Goal: Task Accomplishment & Management: Use online tool/utility

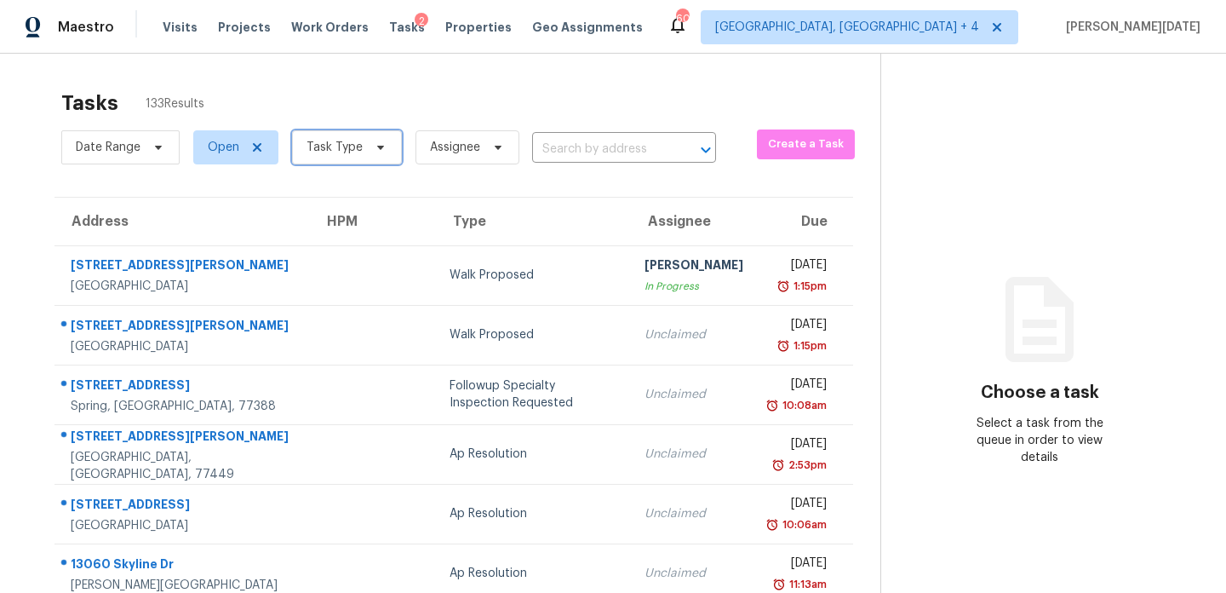
click at [350, 146] on span "Task Type" at bounding box center [334, 147] width 56 height 17
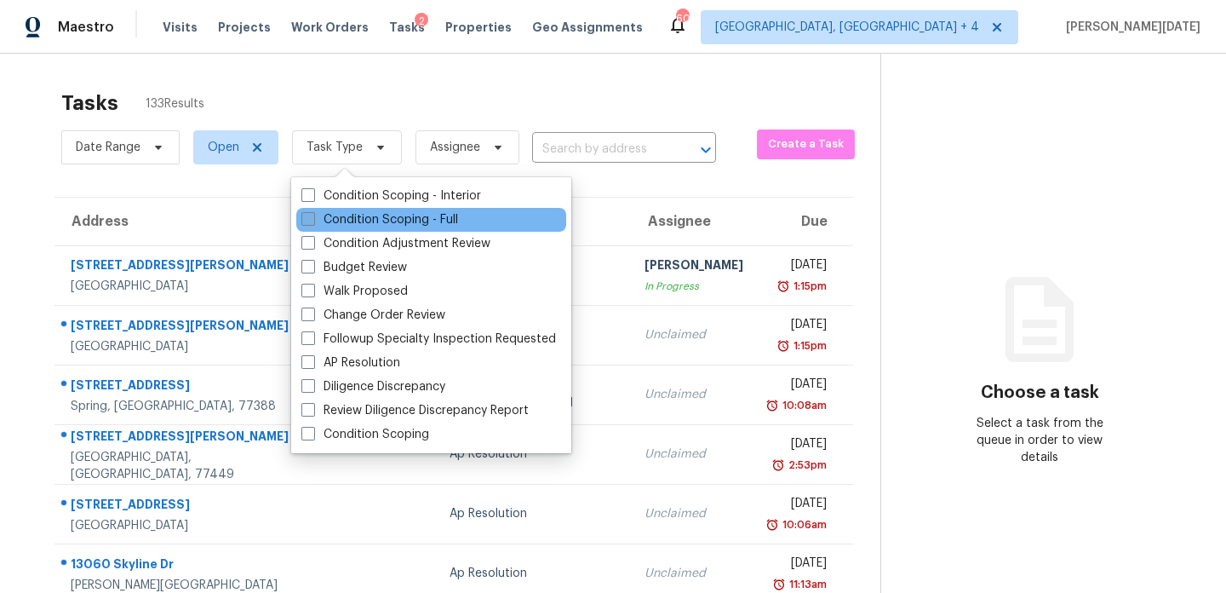
click at [319, 220] on label "Condition Scoping - Full" at bounding box center [379, 219] width 157 height 17
click at [312, 220] on input "Condition Scoping - Full" at bounding box center [306, 216] width 11 height 11
checkbox input "true"
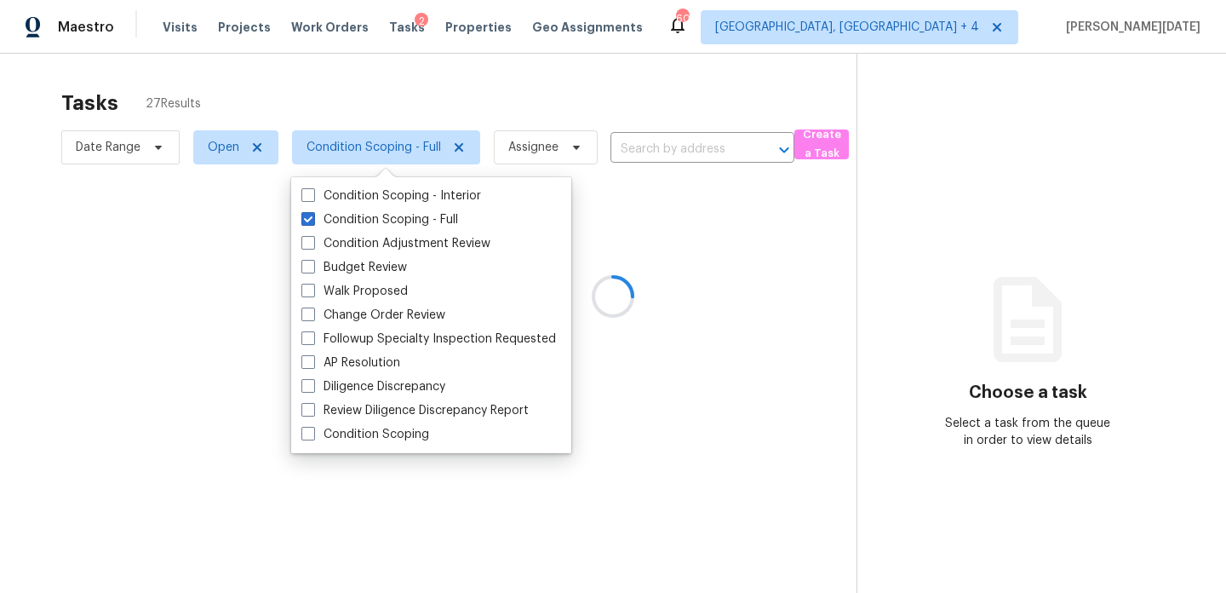
click at [523, 95] on div at bounding box center [613, 296] width 1226 height 593
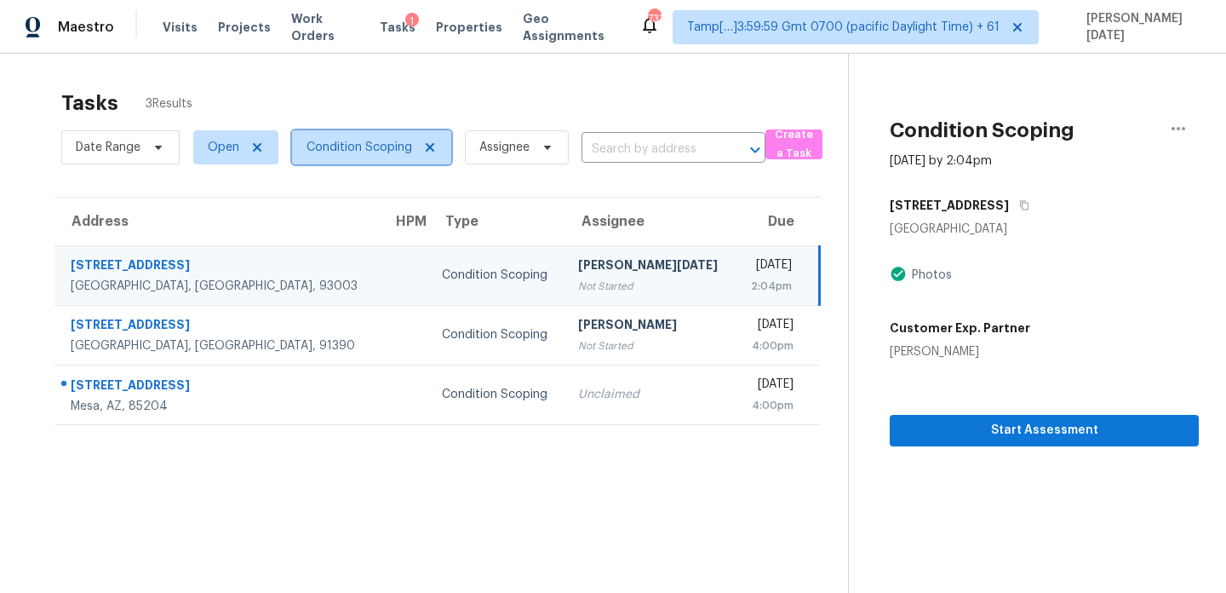
click at [369, 152] on span "Condition Scoping" at bounding box center [359, 147] width 106 height 17
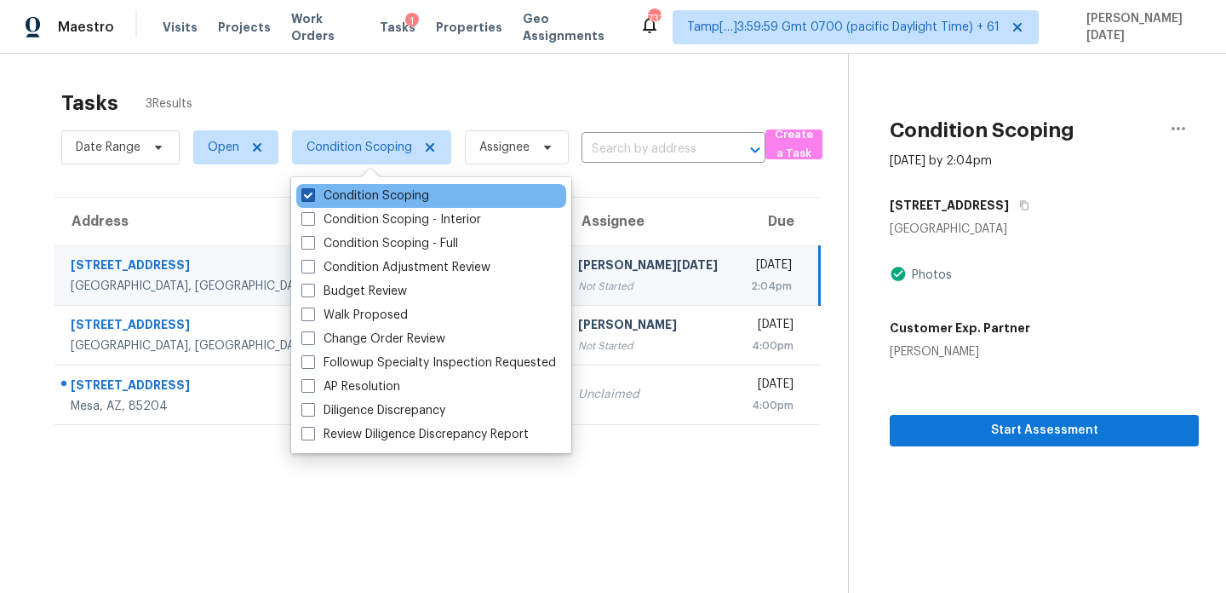
click at [367, 199] on label "Condition Scoping" at bounding box center [365, 195] width 128 height 17
click at [312, 198] on input "Condition Scoping" at bounding box center [306, 192] width 11 height 11
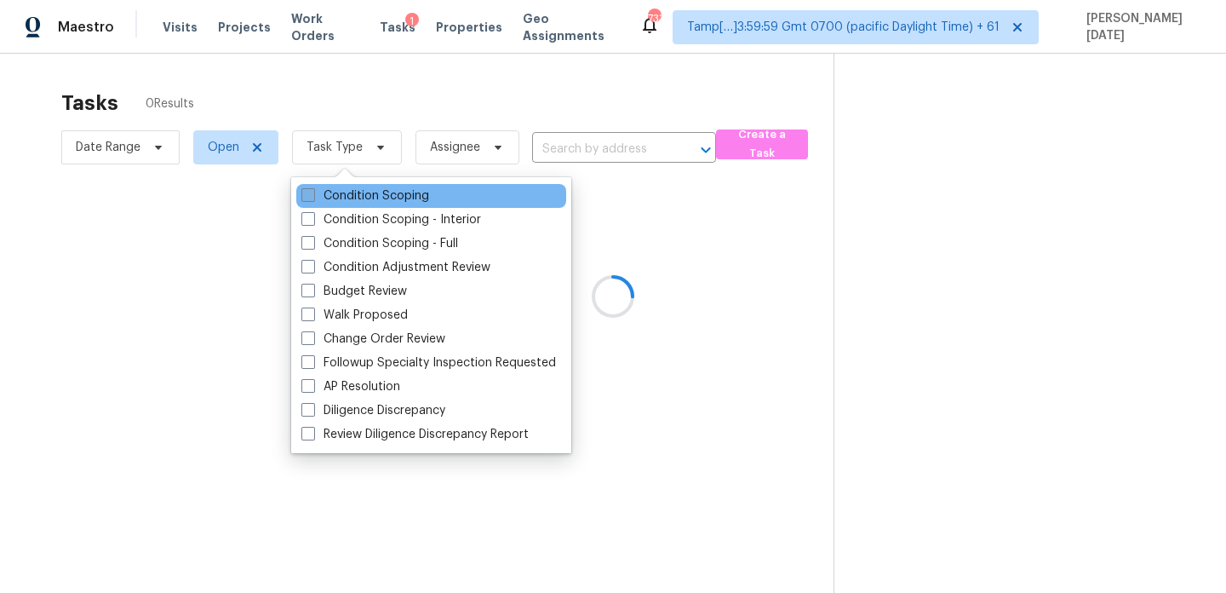
click at [367, 199] on label "Condition Scoping" at bounding box center [365, 195] width 128 height 17
click at [312, 198] on input "Condition Scoping" at bounding box center [306, 192] width 11 height 11
checkbox input "true"
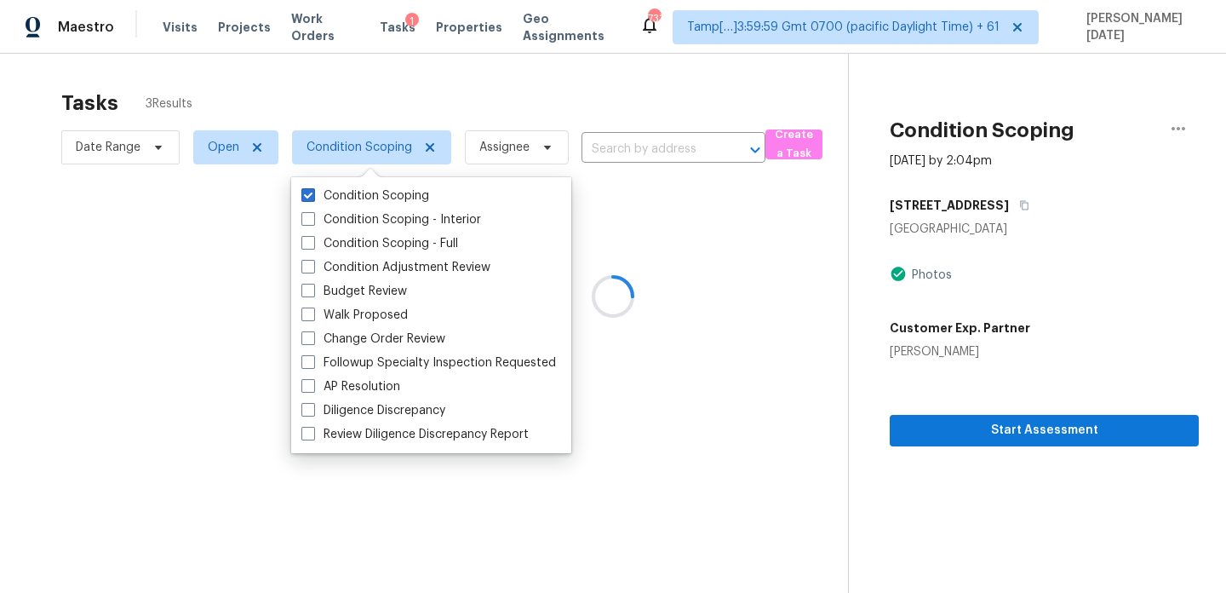
click at [473, 96] on div at bounding box center [613, 296] width 1226 height 593
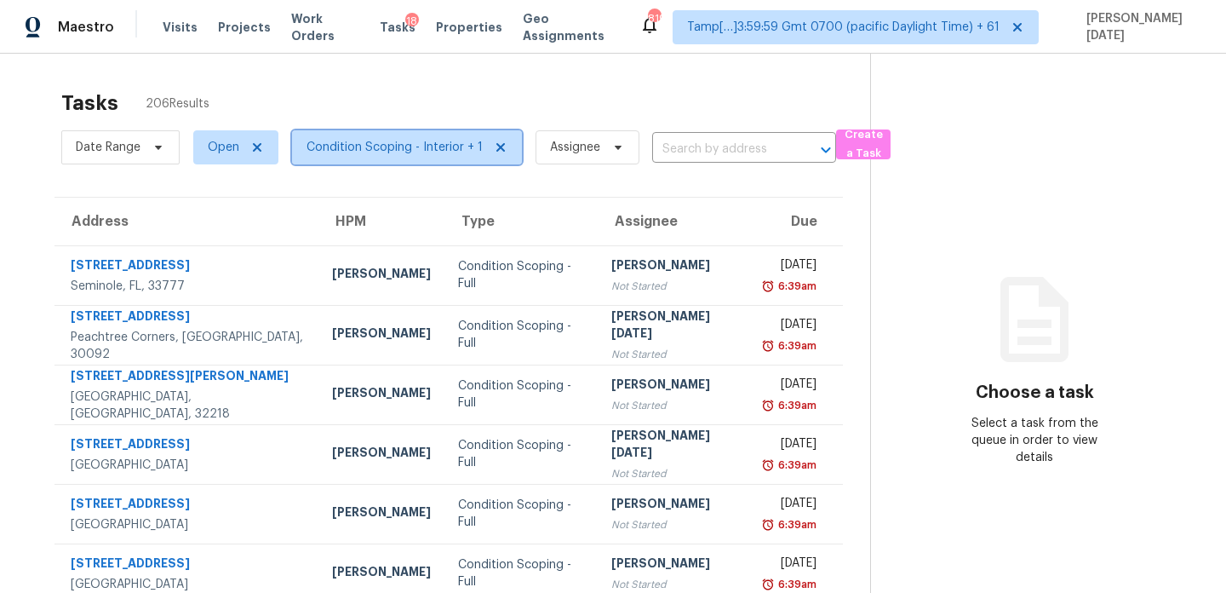
click at [392, 152] on span "Condition Scoping - Interior + 1" at bounding box center [394, 147] width 176 height 17
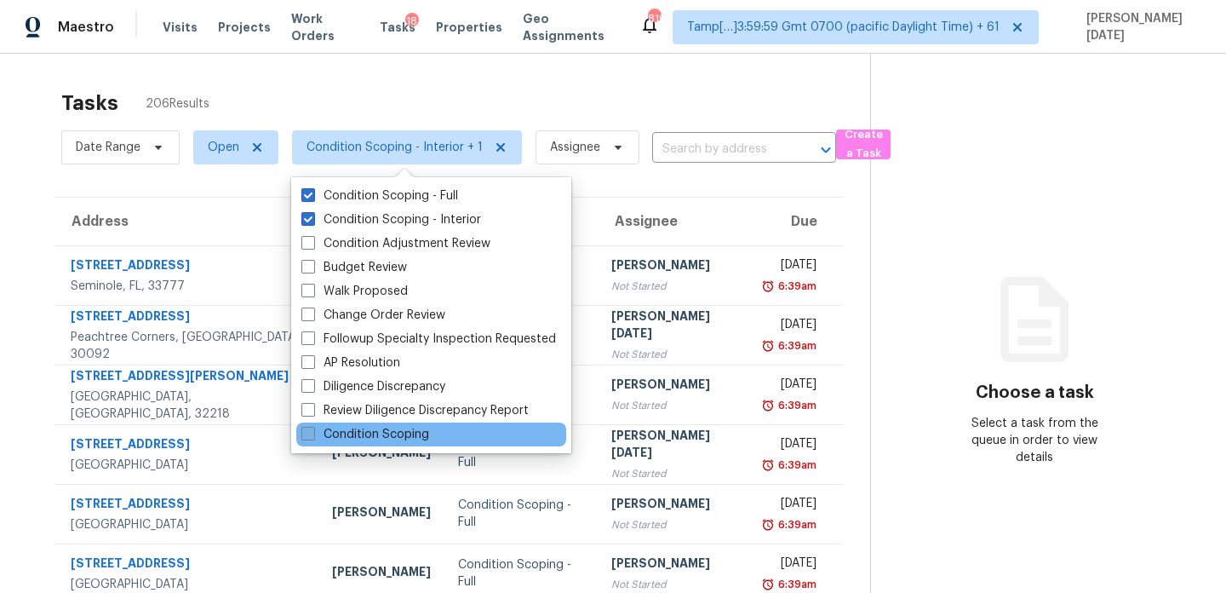
click at [366, 437] on label "Condition Scoping" at bounding box center [365, 434] width 128 height 17
click at [312, 437] on input "Condition Scoping" at bounding box center [306, 431] width 11 height 11
checkbox input "true"
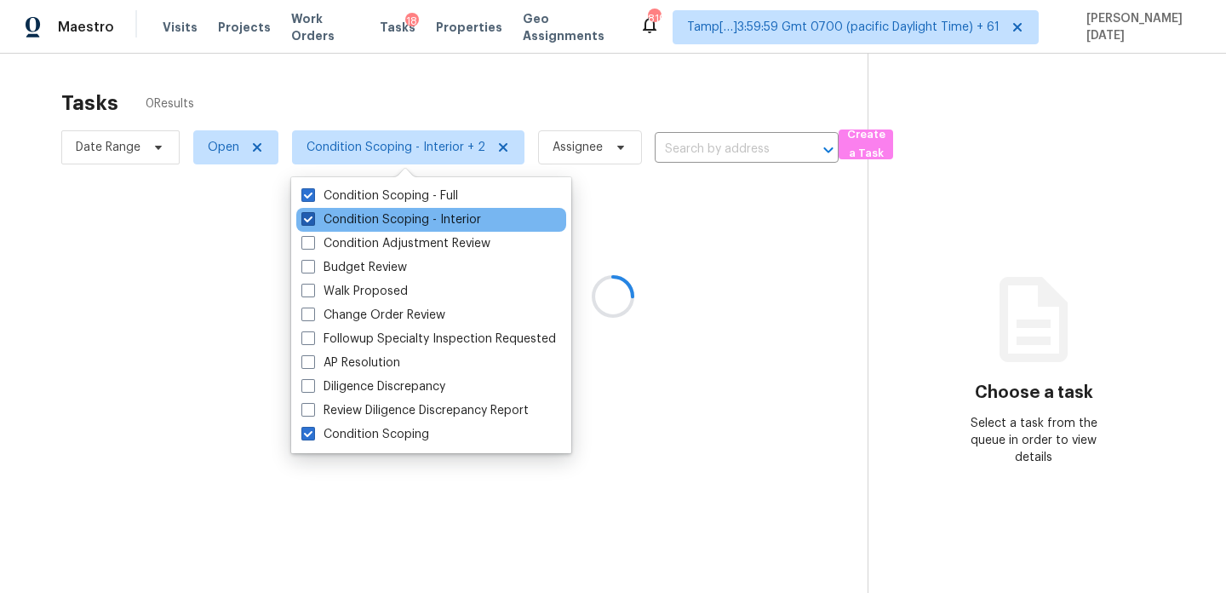
click at [444, 223] on label "Condition Scoping - Interior" at bounding box center [391, 219] width 180 height 17
click at [312, 222] on input "Condition Scoping - Interior" at bounding box center [306, 216] width 11 height 11
checkbox input "false"
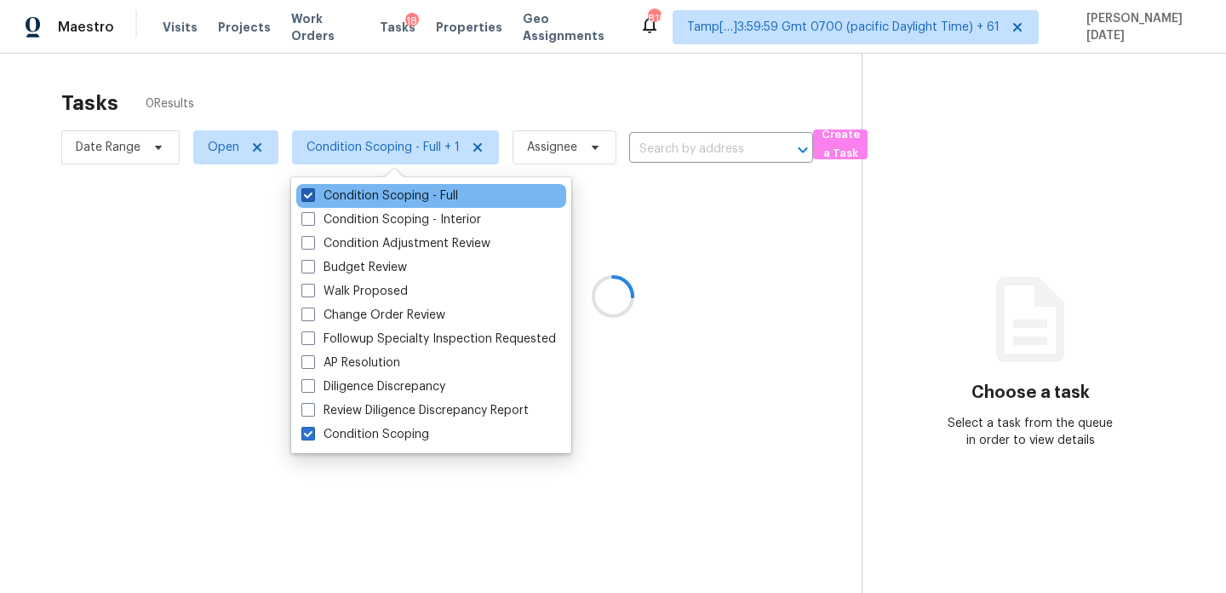
click at [457, 192] on label "Condition Scoping - Full" at bounding box center [379, 195] width 157 height 17
click at [312, 192] on input "Condition Scoping - Full" at bounding box center [306, 192] width 11 height 11
checkbox input "false"
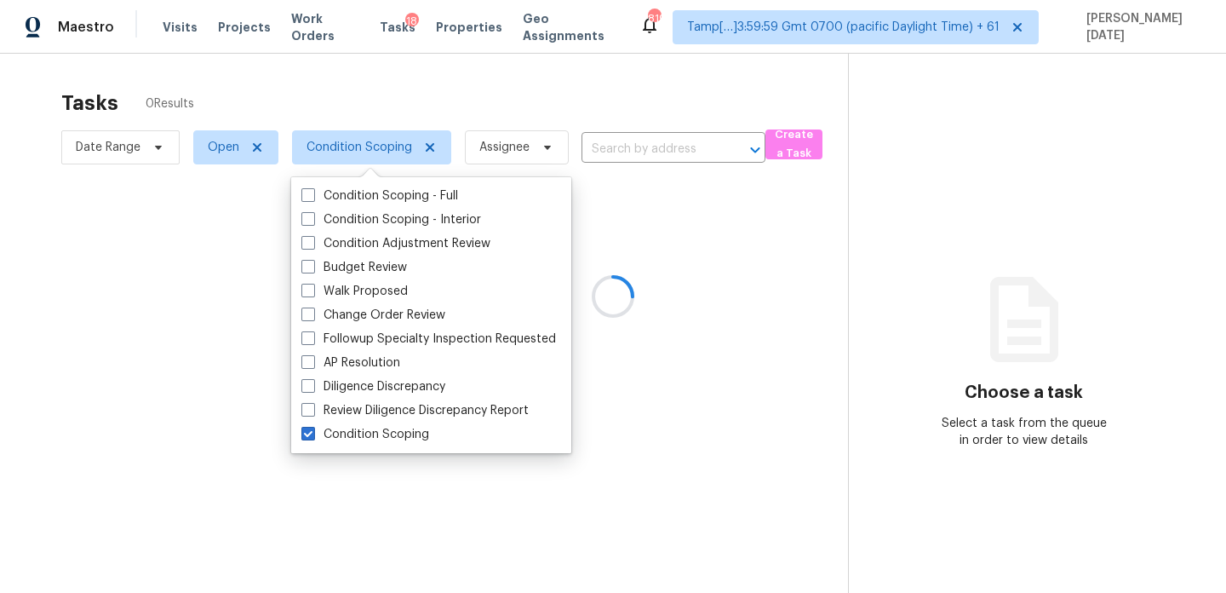
click at [544, 86] on div at bounding box center [613, 296] width 1226 height 593
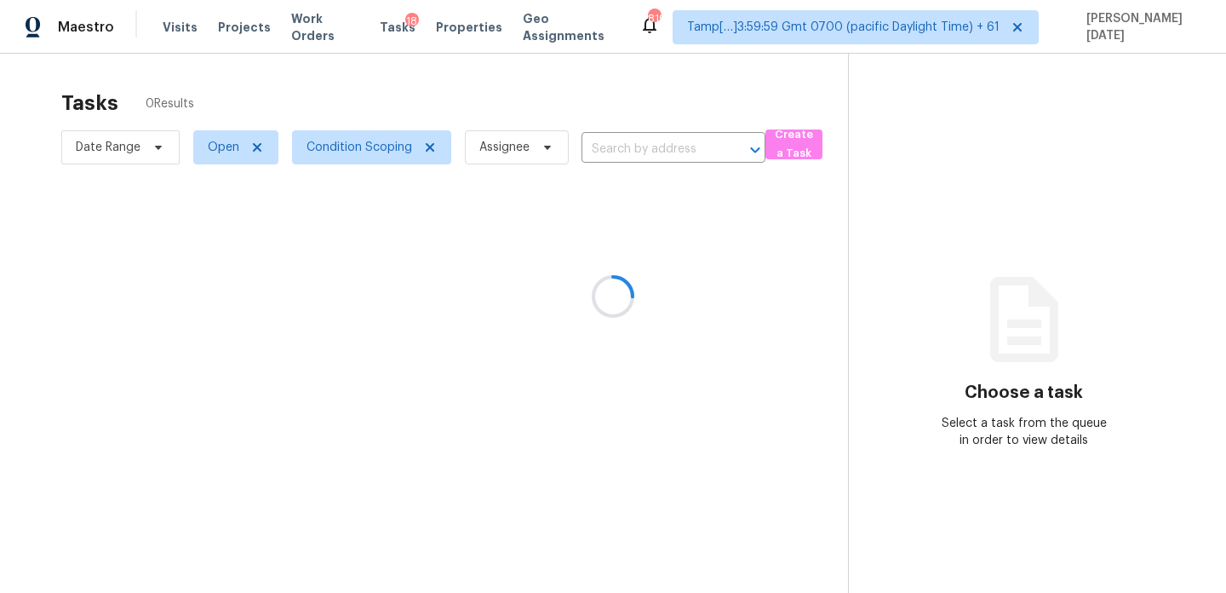
click at [524, 269] on div at bounding box center [613, 296] width 1226 height 593
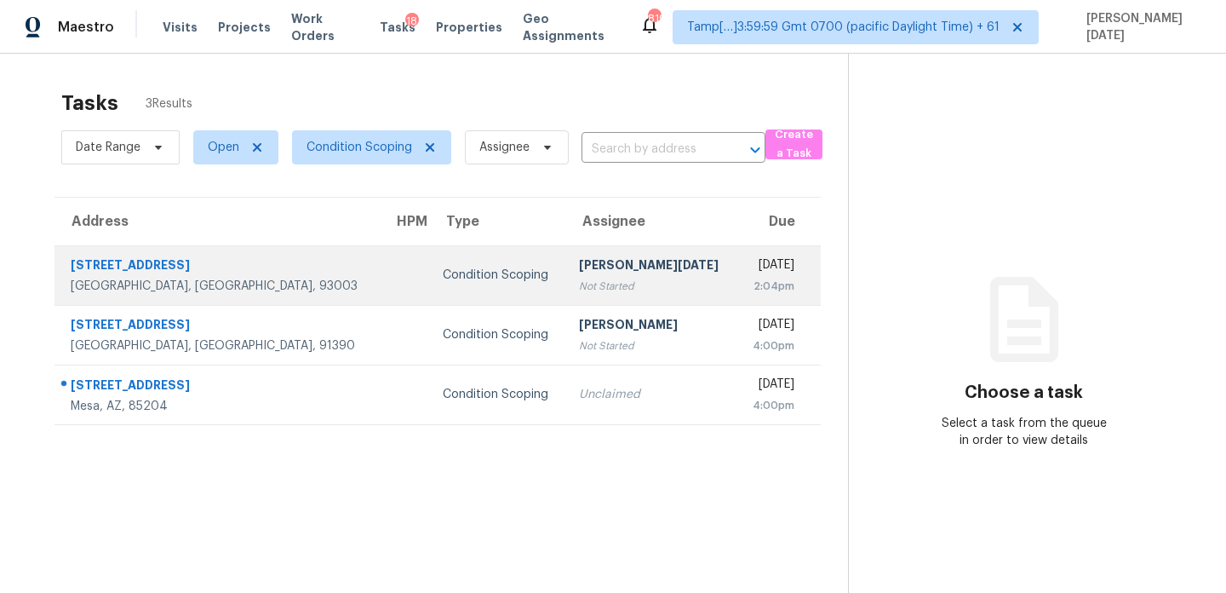
click at [603, 249] on td "Prabhu Raja Not Started" at bounding box center [650, 275] width 171 height 60
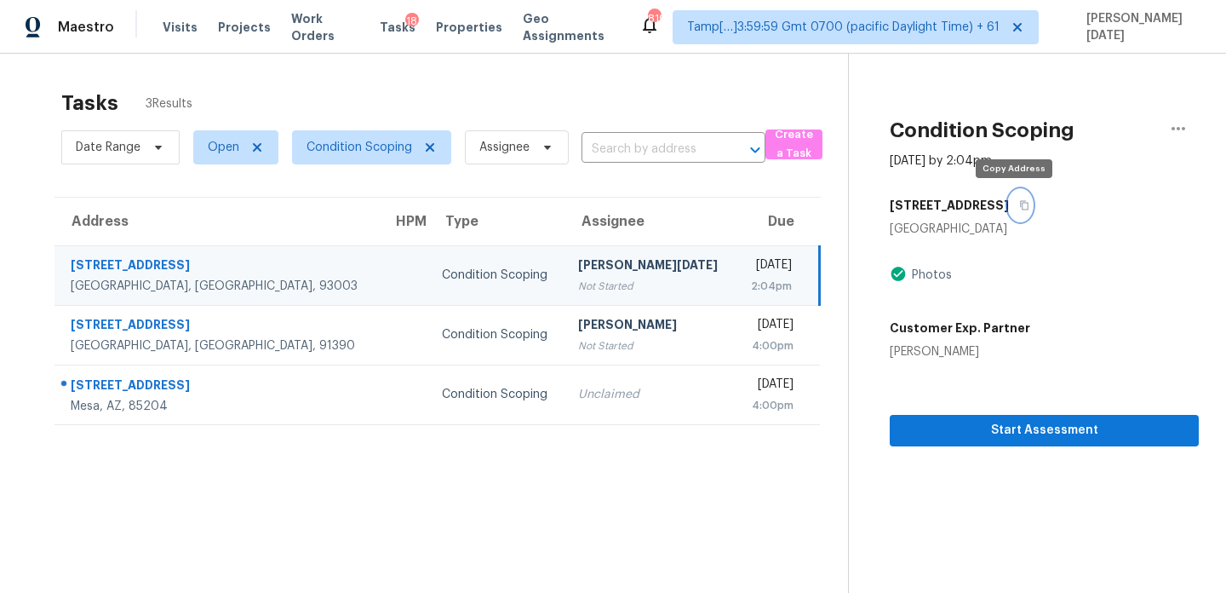
click at [1019, 203] on icon "button" at bounding box center [1024, 205] width 10 height 10
click at [749, 272] on div "[DATE]" at bounding box center [770, 266] width 43 height 21
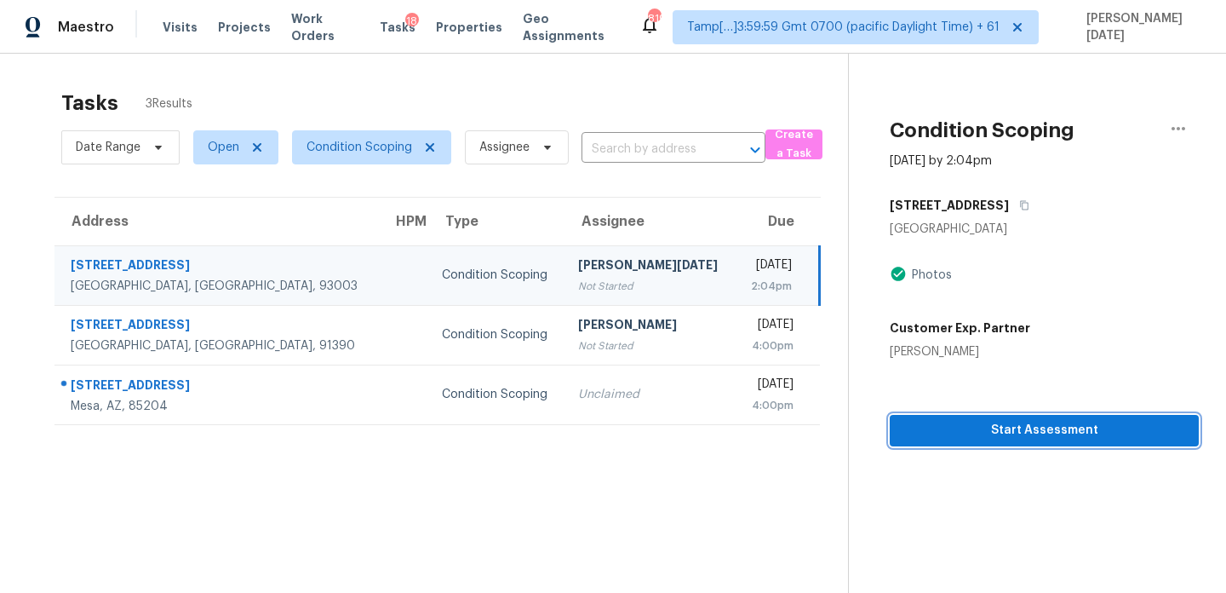
click at [957, 424] on span "Start Assessment" at bounding box center [1044, 430] width 282 height 21
